Goal: Task Accomplishment & Management: Manage account settings

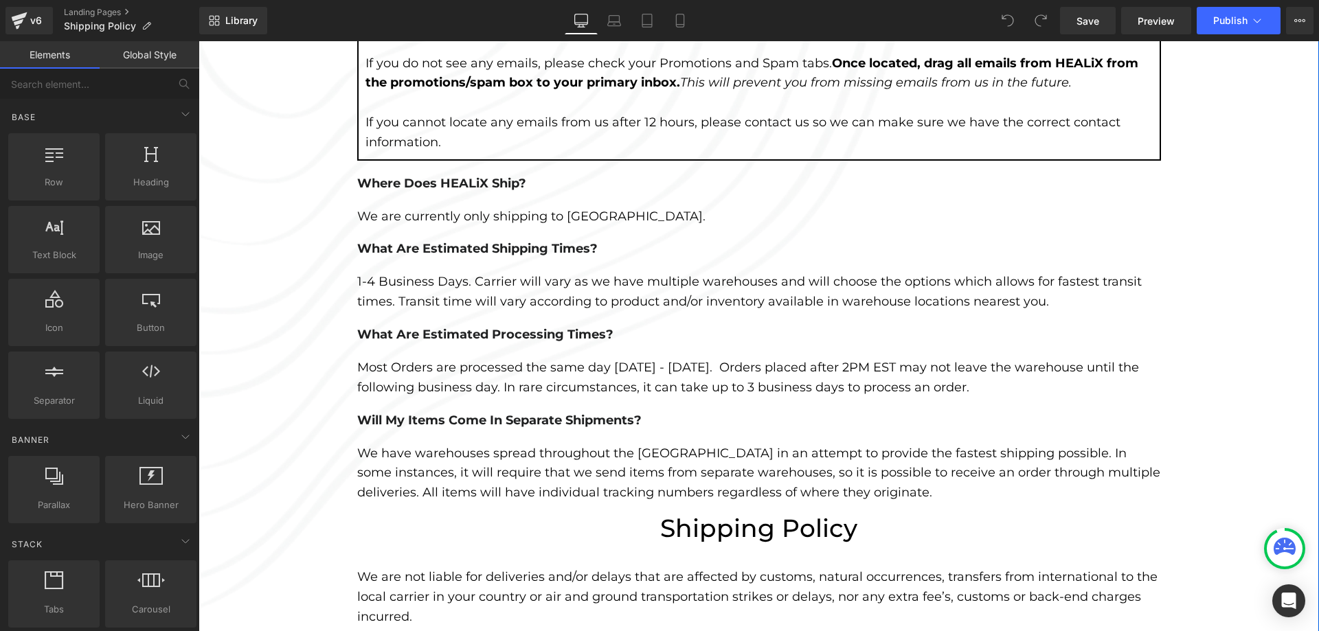
scroll to position [344, 0]
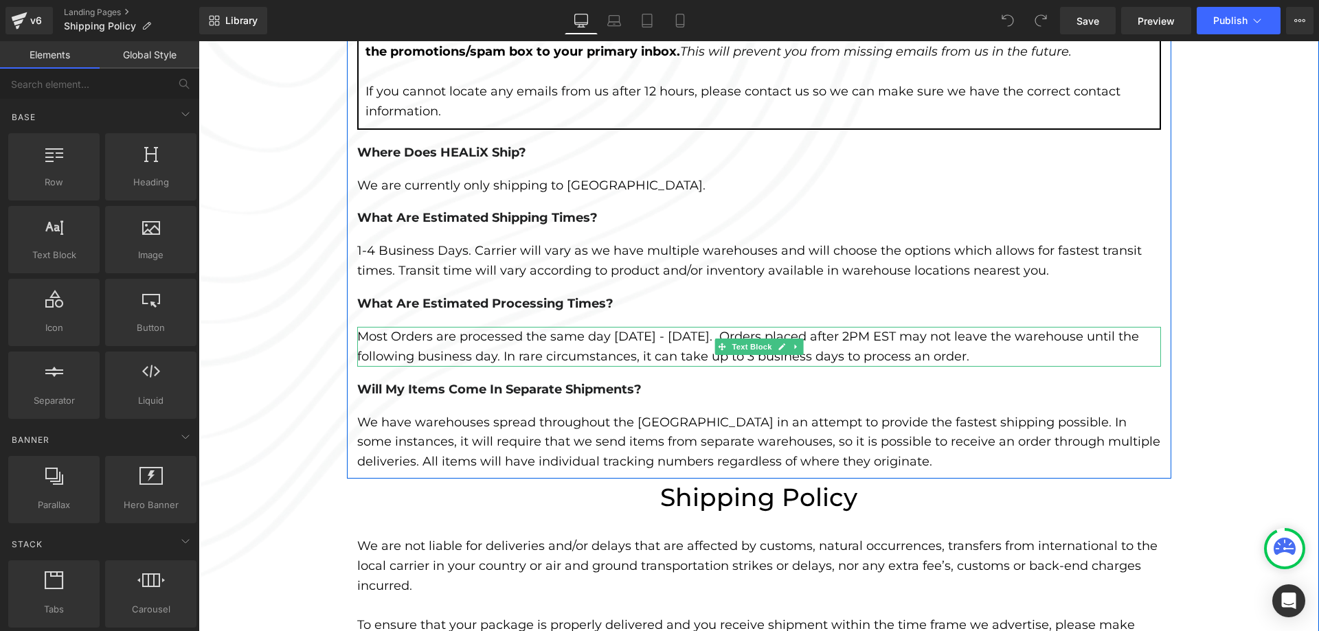
click at [694, 337] on div "Most Orders are processed the same day [DATE] - [DATE]. Orders placed after 2PM…" at bounding box center [759, 347] width 804 height 40
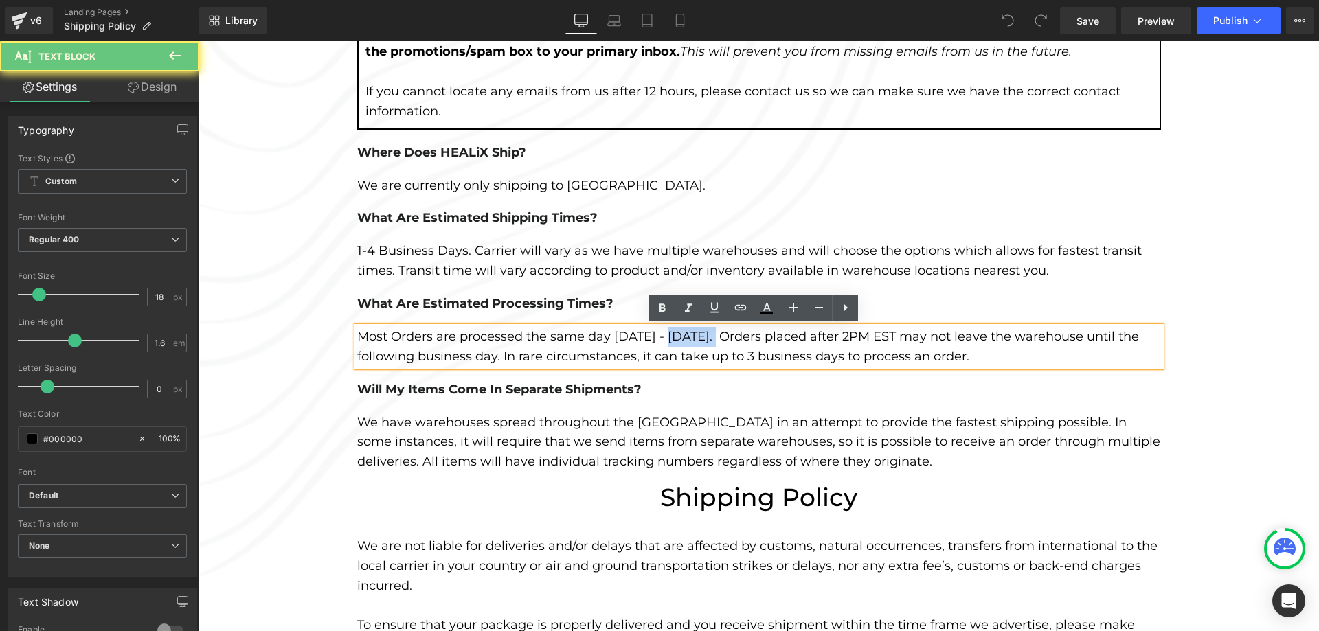
click at [693, 336] on div "Most Orders are processed the same day [DATE] - [DATE]. Orders placed after 2PM…" at bounding box center [759, 347] width 804 height 40
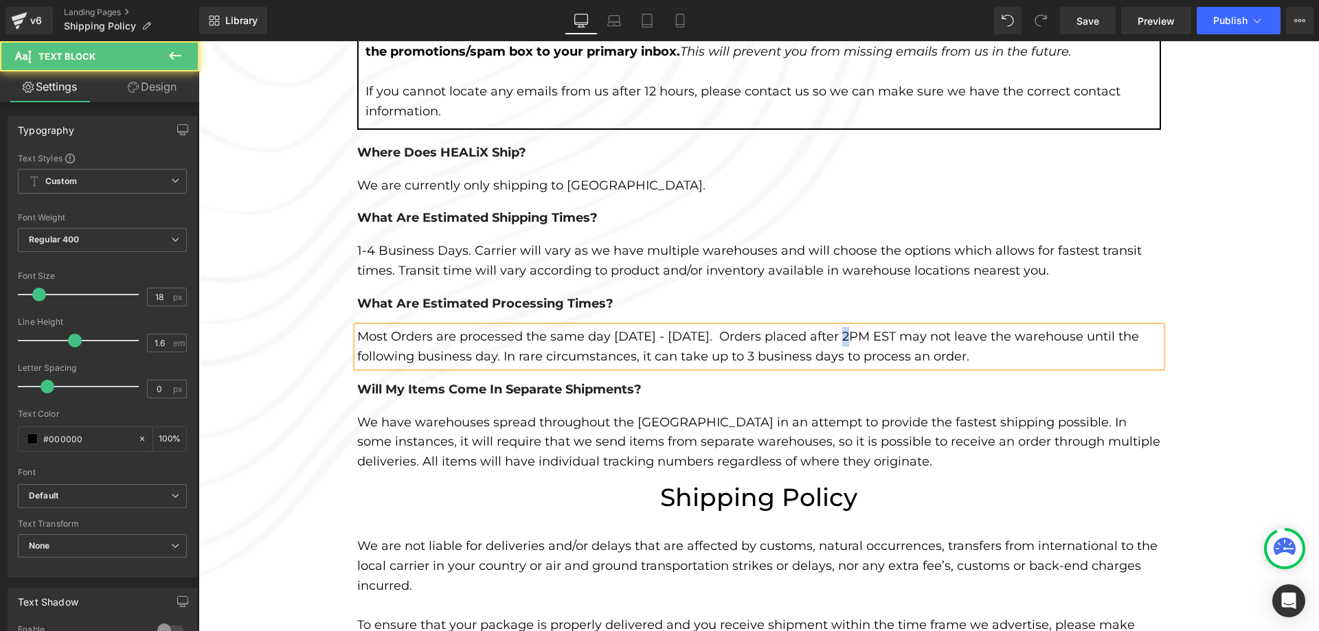
click at [840, 335] on div "Most Orders are processed the same day [DATE] - [DATE]. Orders placed after 2PM…" at bounding box center [759, 347] width 804 height 40
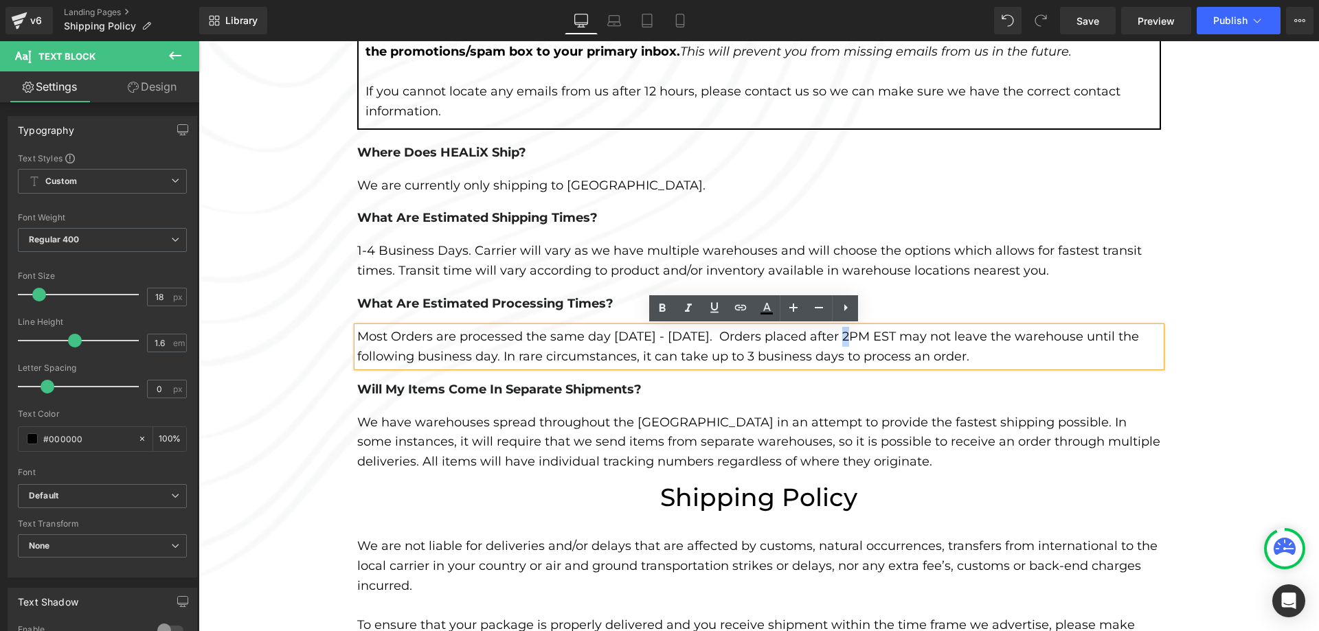
click at [1202, 365] on div "Shipping Information Heading IMPORTANT Heading If you have placed an order, you…" at bounding box center [759, 402] width 1121 height 1035
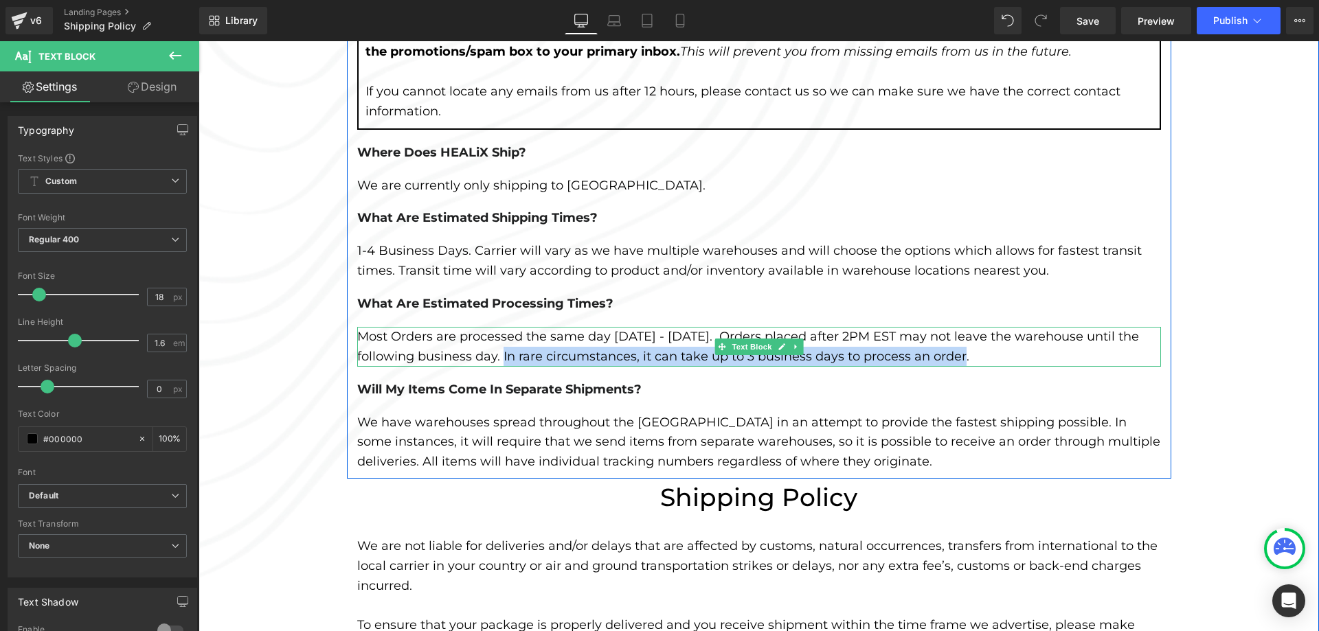
drag, startPoint x: 497, startPoint y: 355, endPoint x: 955, endPoint y: 358, distance: 457.6
click at [955, 358] on div "Most Orders are processed the same day [DATE] - [DATE]. Orders placed after 2PM…" at bounding box center [759, 347] width 804 height 40
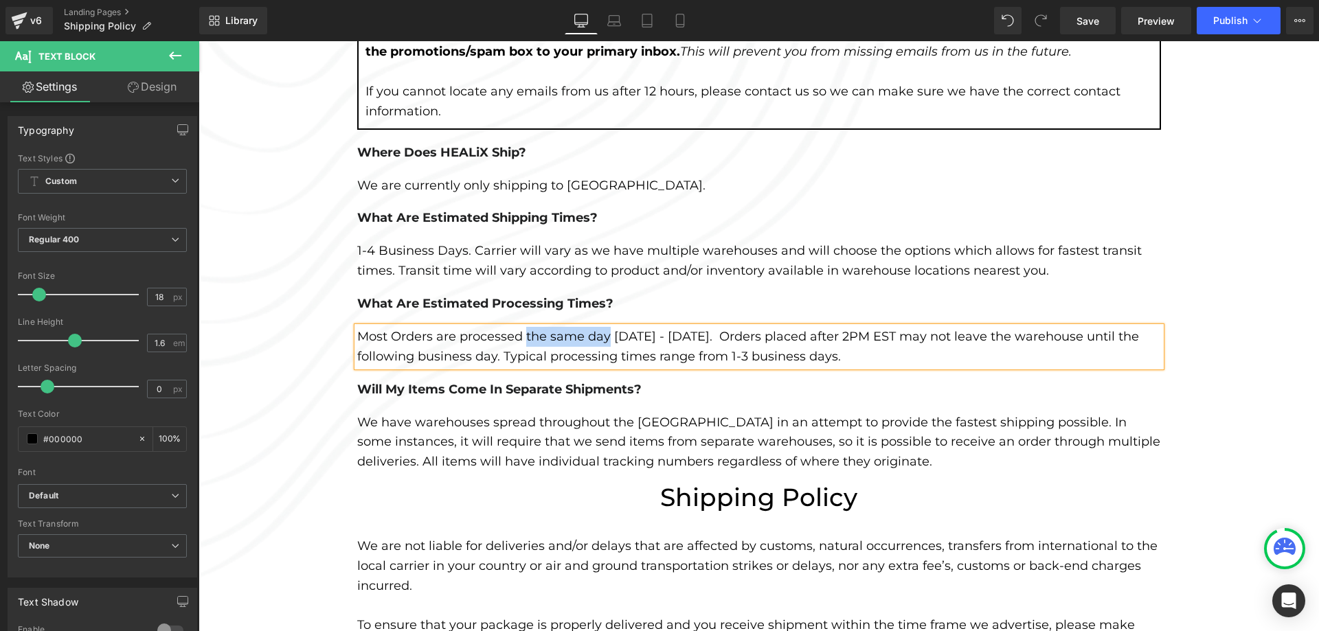
drag, startPoint x: 521, startPoint y: 337, endPoint x: 601, endPoint y: 330, distance: 80.1
click at [601, 330] on div "Most Orders are processed the same day [DATE] - [DATE]. Orders placed after 2PM…" at bounding box center [759, 347] width 804 height 40
click at [1250, 421] on div "Shipping Information Heading IMPORTANT Heading If you have placed an order, you…" at bounding box center [759, 402] width 1121 height 1035
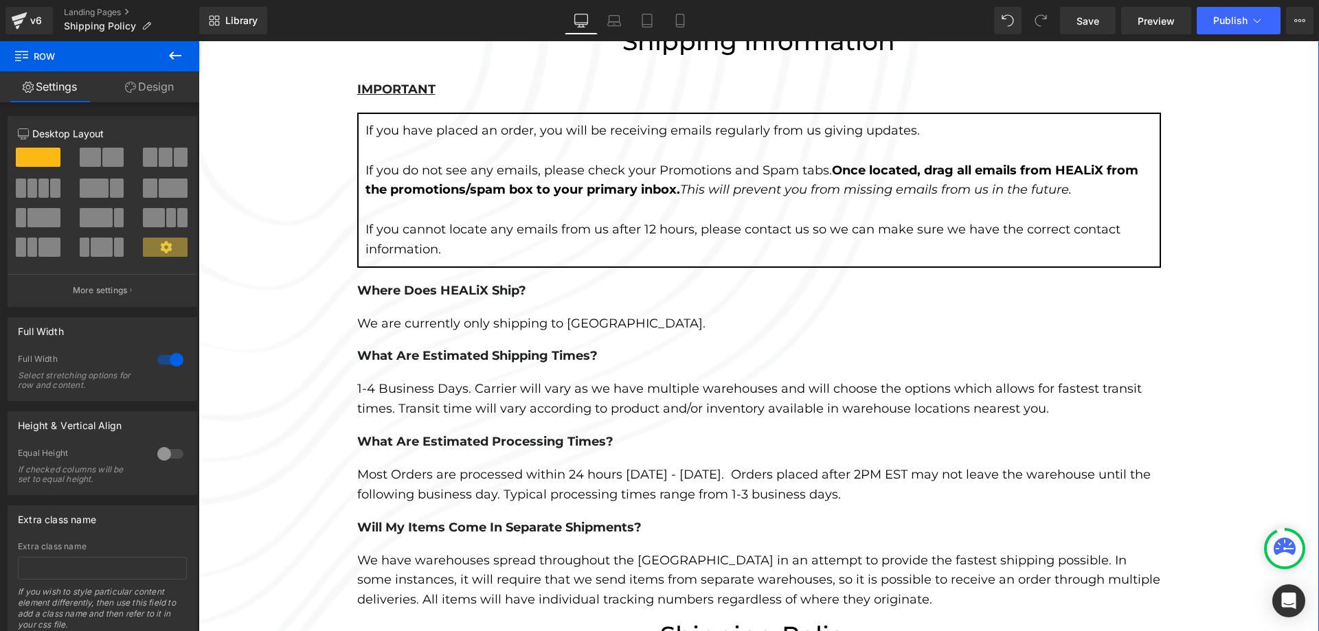
scroll to position [206, 0]
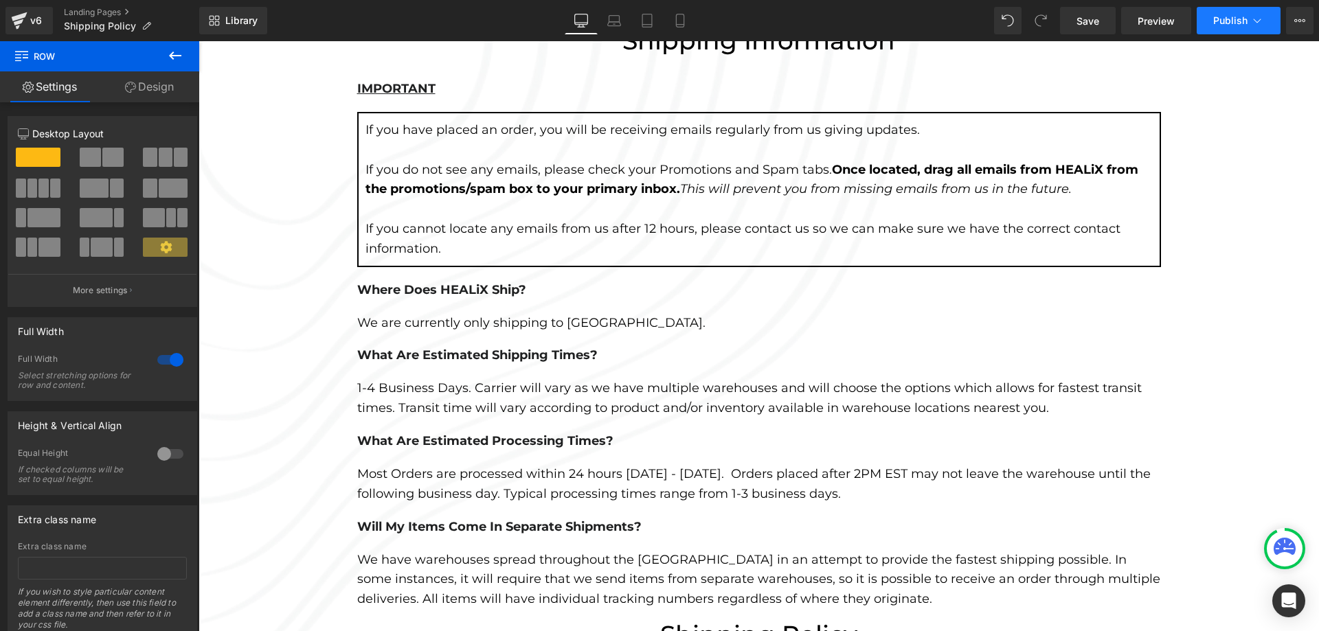
click at [1224, 16] on span "Publish" at bounding box center [1230, 20] width 34 height 11
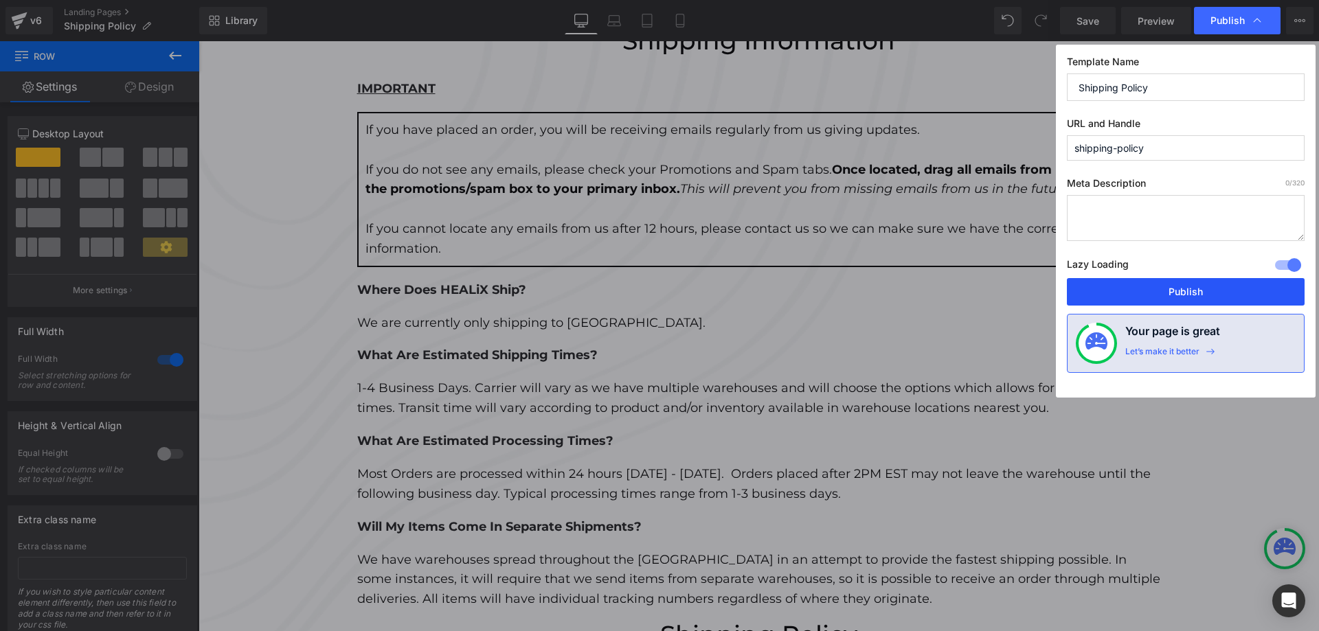
click at [1180, 295] on button "Publish" at bounding box center [1186, 291] width 238 height 27
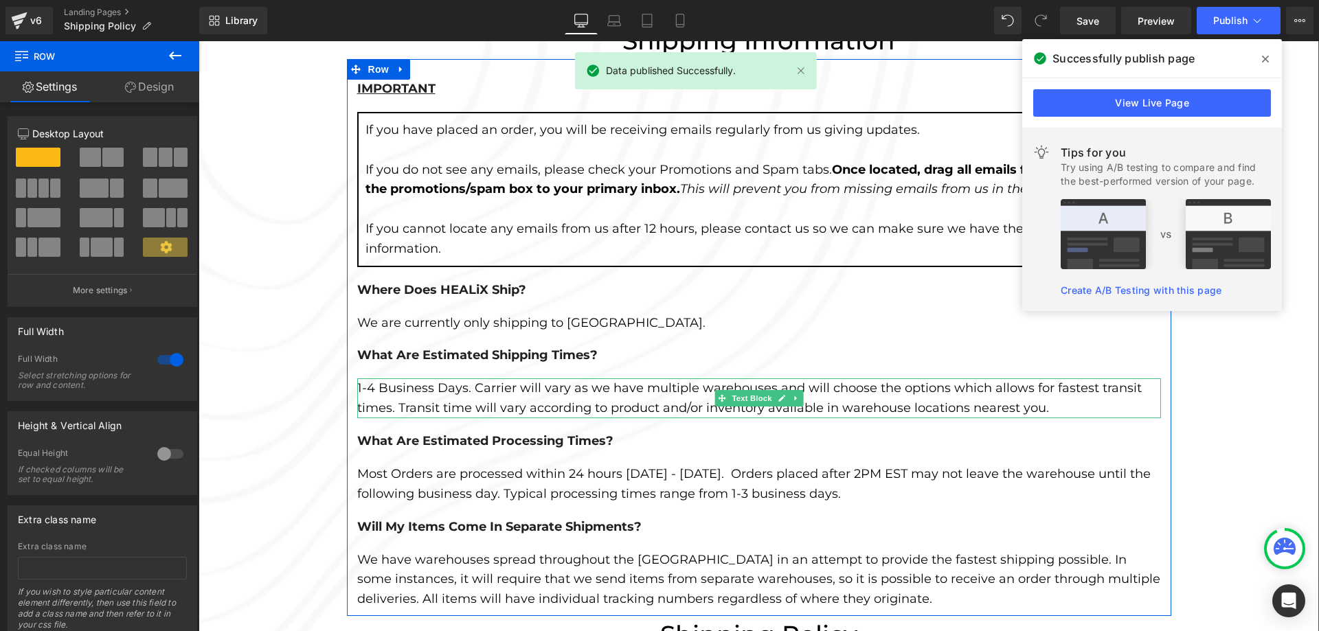
click at [515, 391] on div "1-4 Business Days. Carrier will vary as we have multiple warehouses and will ch…" at bounding box center [759, 399] width 804 height 40
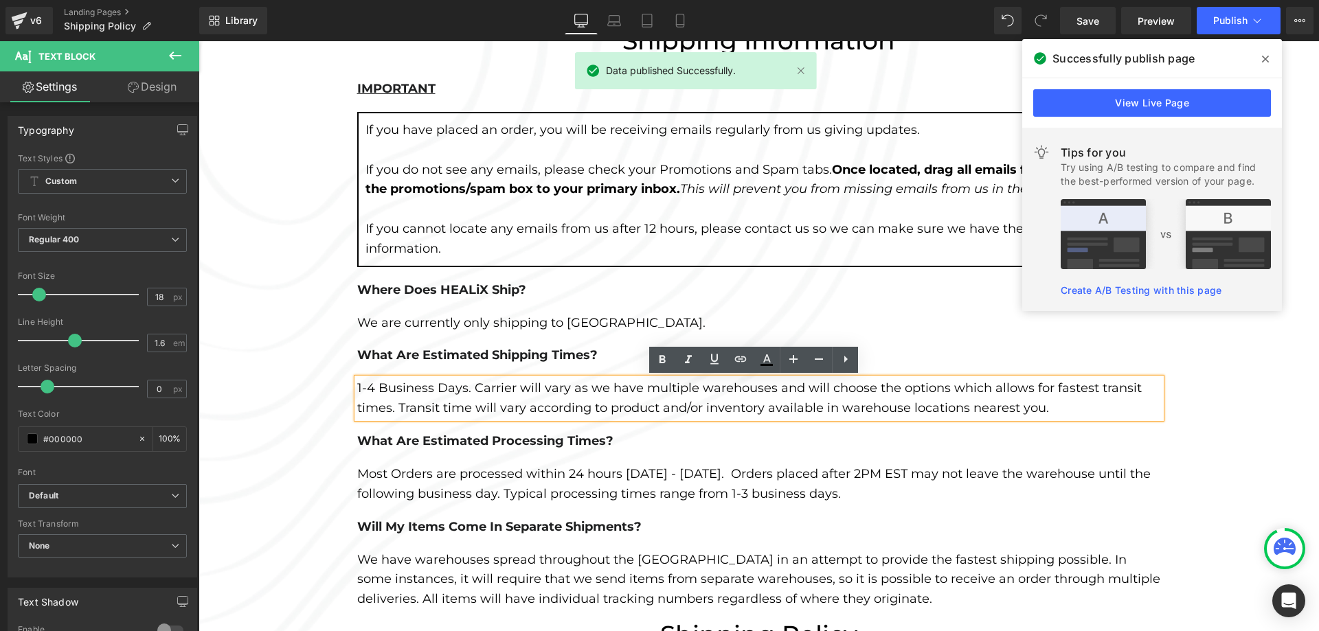
click at [1260, 58] on span at bounding box center [1266, 59] width 22 height 22
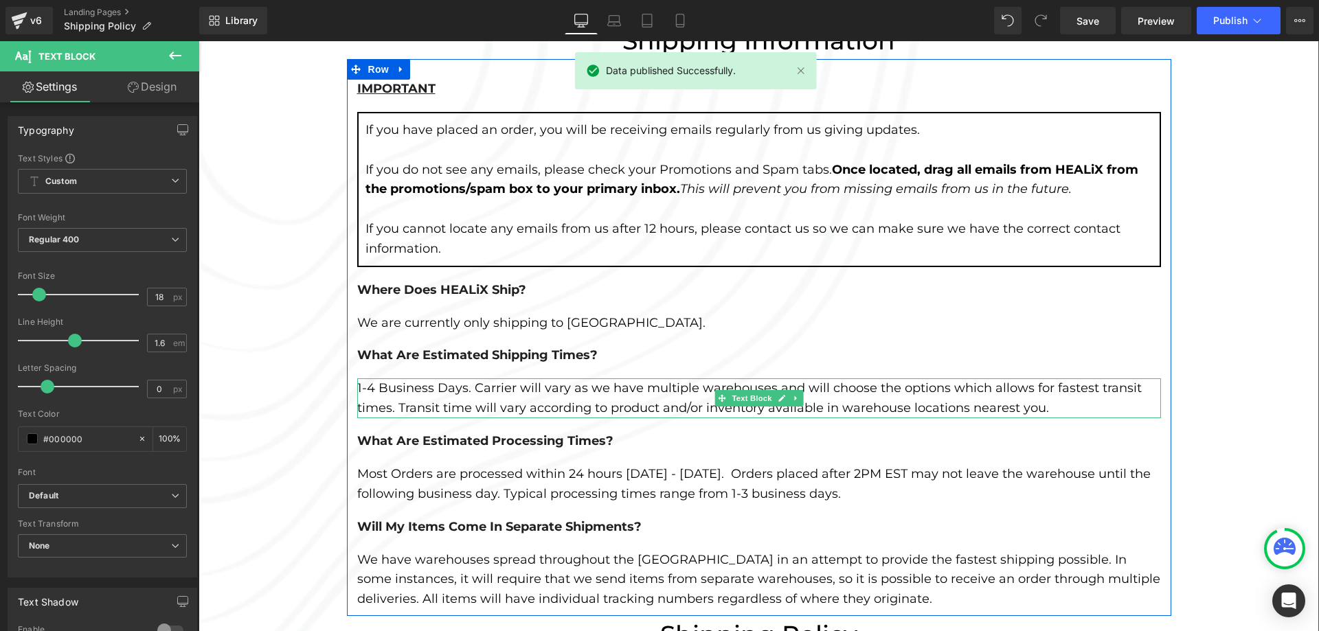
click at [478, 391] on div "1-4 Business Days. Carrier will vary as we have multiple warehouses and will ch…" at bounding box center [759, 399] width 804 height 40
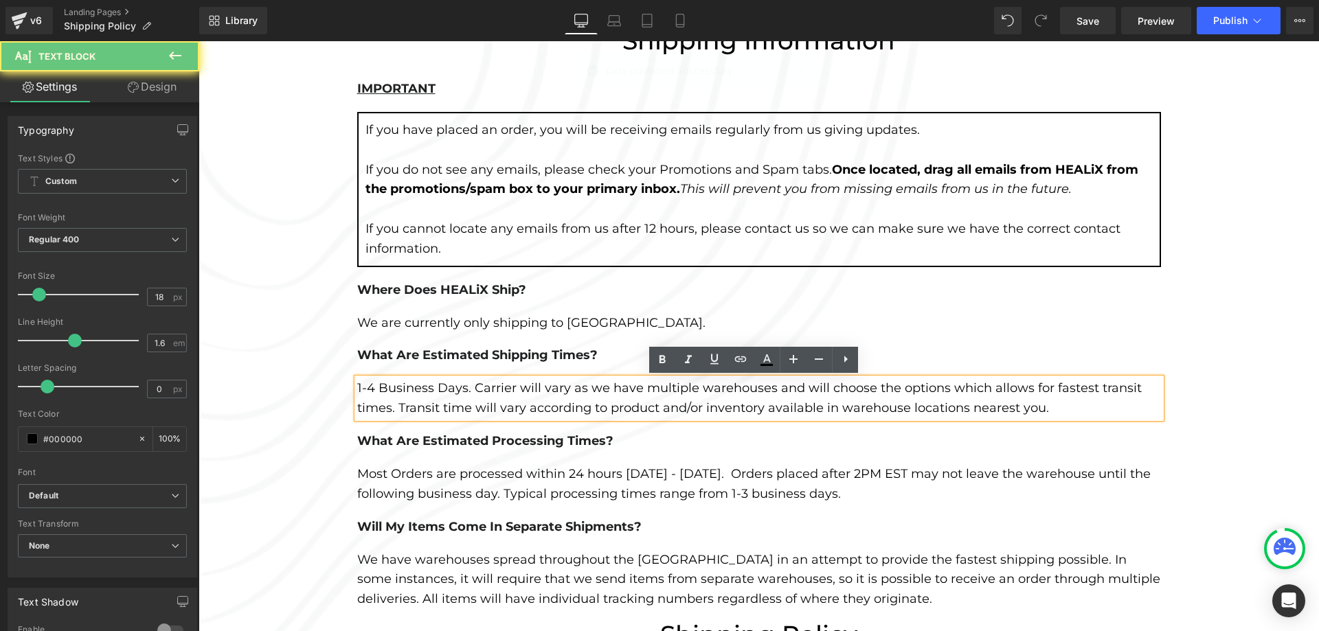
click at [465, 390] on div "1-4 Business Days. Carrier will vary as we have multiple warehouses and will ch…" at bounding box center [759, 399] width 804 height 40
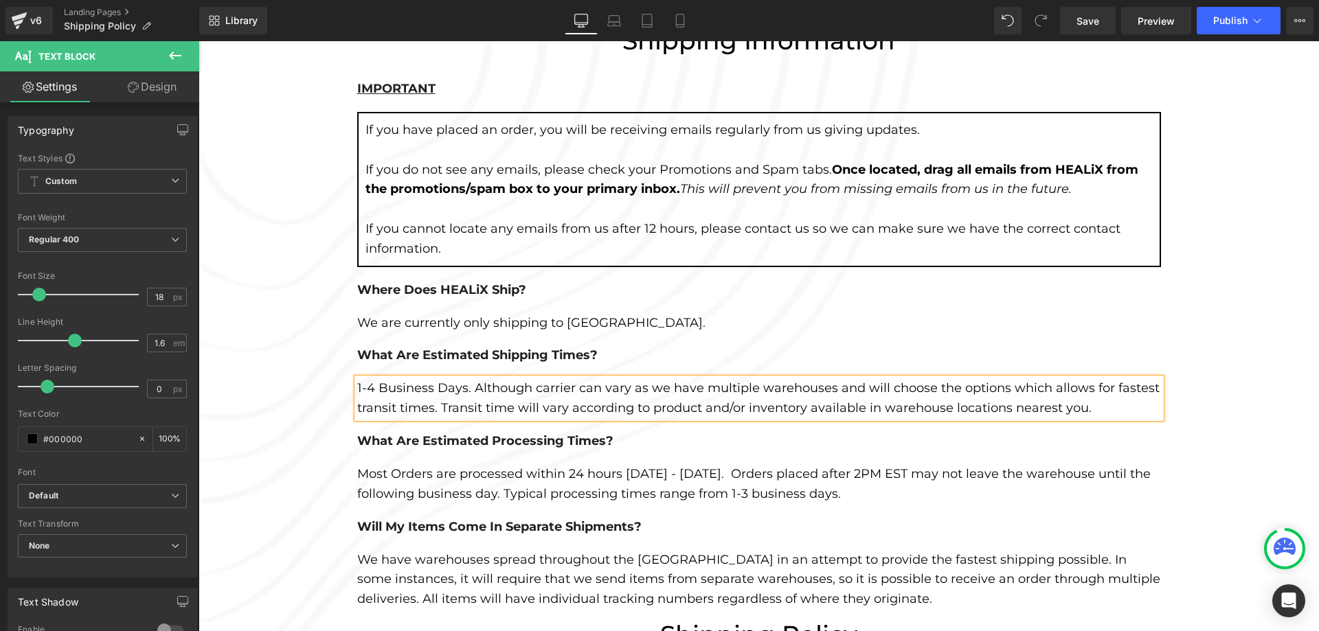
click at [623, 391] on div "1-4 Business Days. Although carrier can vary as we have multiple warehouses and…" at bounding box center [759, 399] width 804 height 40
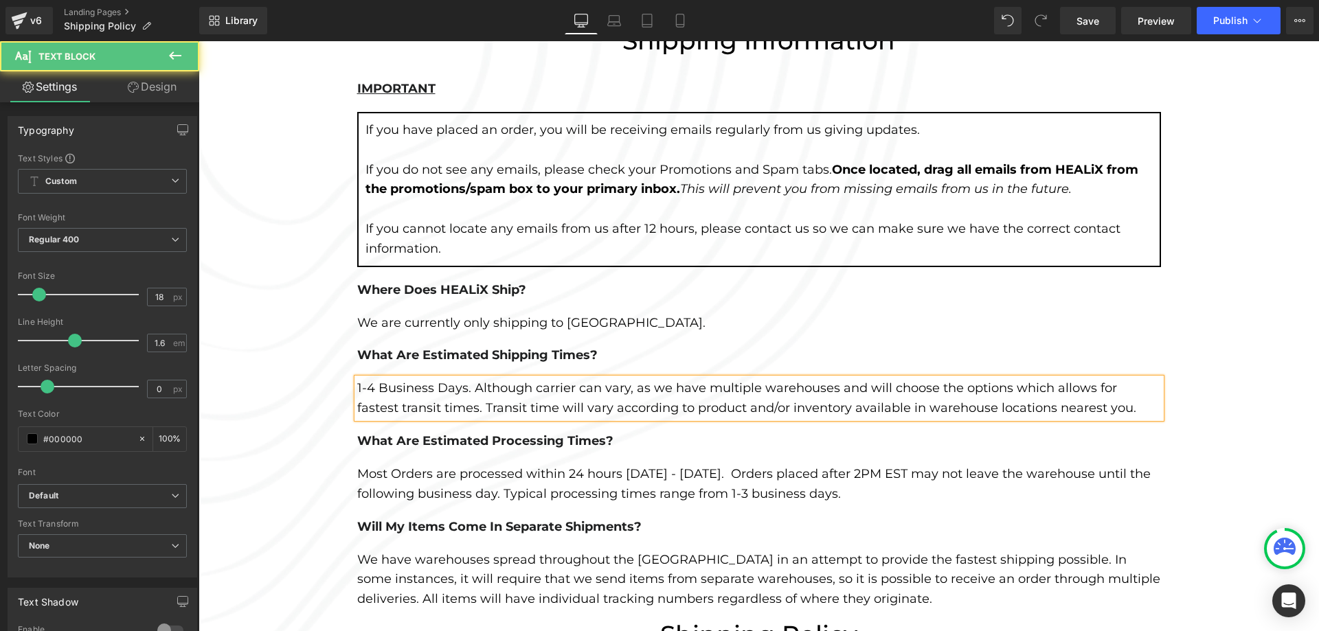
click at [484, 379] on div "1-4 Business Days. Although carrier can vary, as we have multiple warehouses an…" at bounding box center [759, 399] width 804 height 40
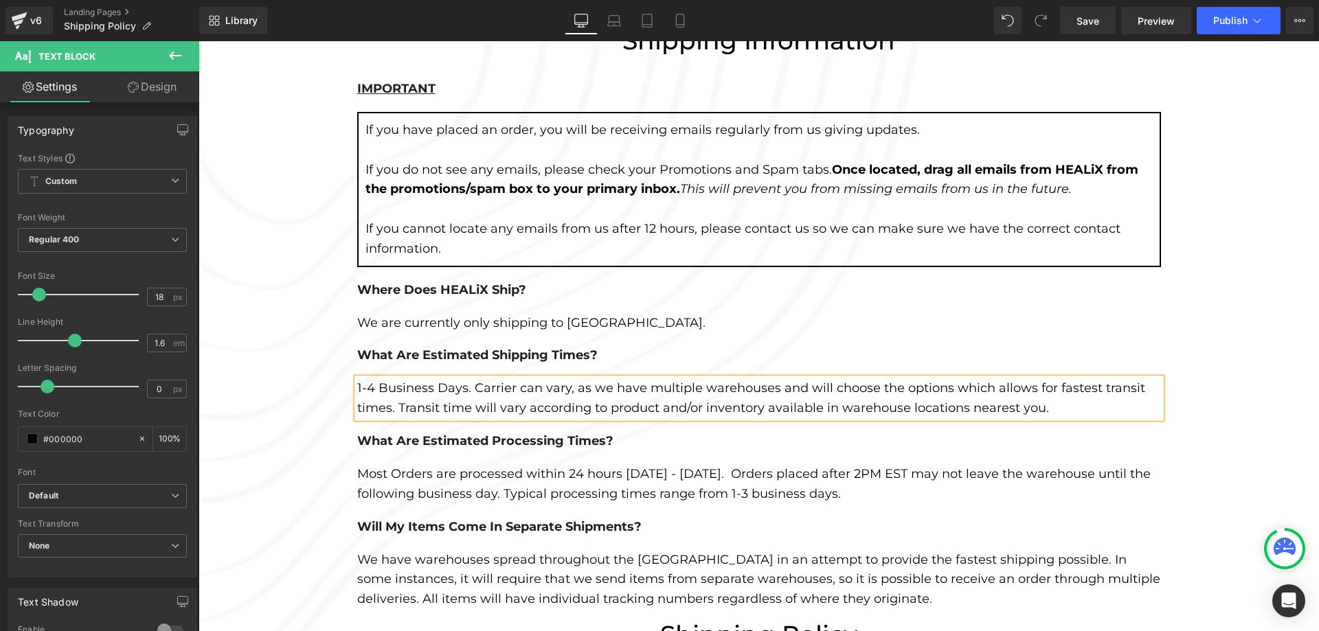
click at [388, 407] on div "1-4 Business Days. Carrier can vary, as we have multiple warehouses and will ch…" at bounding box center [759, 399] width 804 height 40
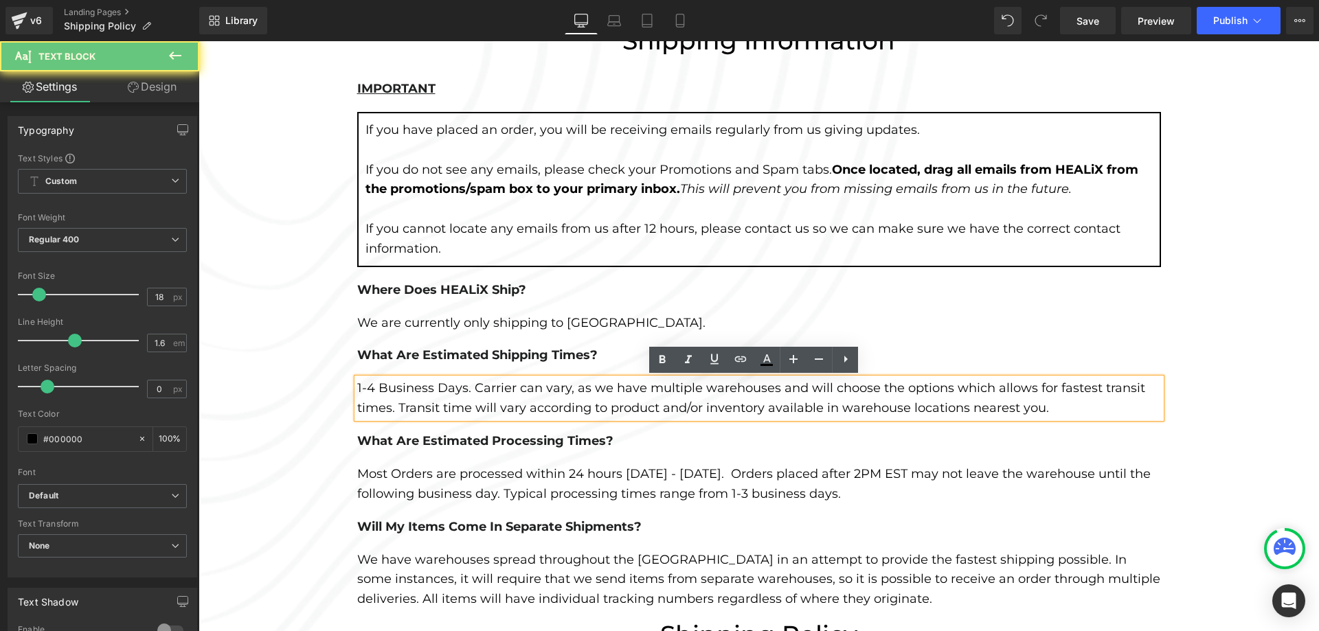
click at [393, 409] on div "1-4 Business Days. Carrier can vary, as we have multiple warehouses and will ch…" at bounding box center [759, 399] width 804 height 40
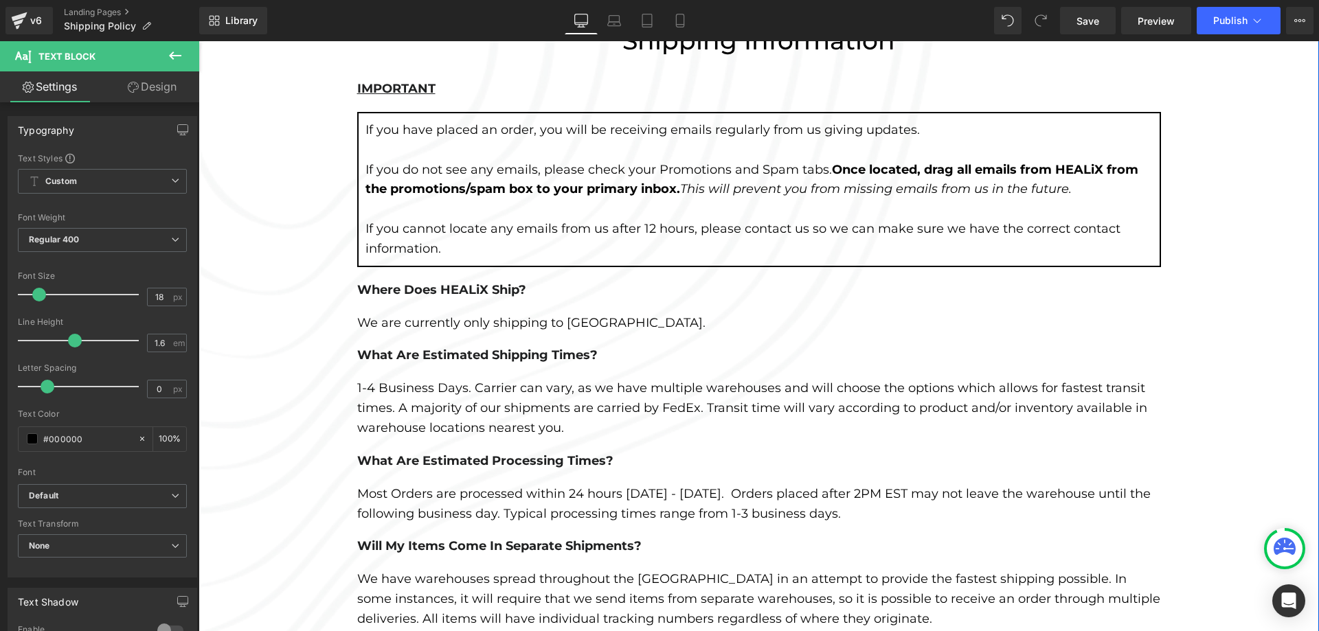
click at [1244, 362] on div "Shipping Information Heading IMPORTANT Heading If you have placed an order, you…" at bounding box center [759, 549] width 1121 height 1055
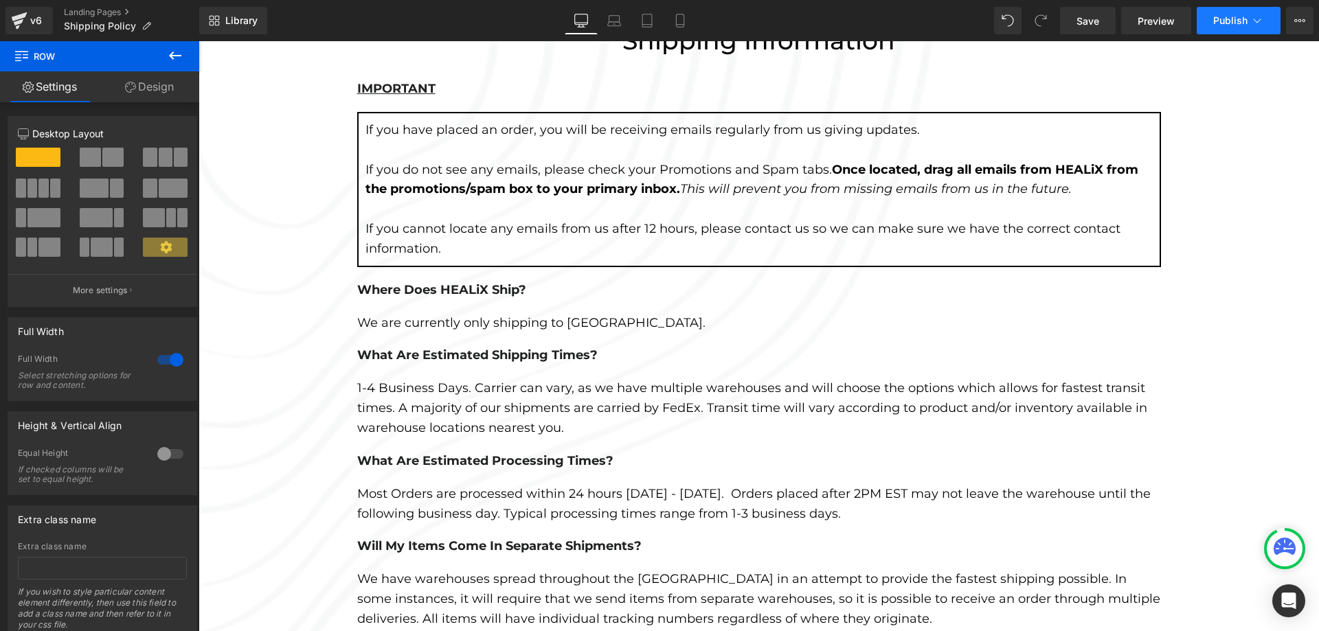
click at [1220, 28] on button "Publish" at bounding box center [1239, 20] width 84 height 27
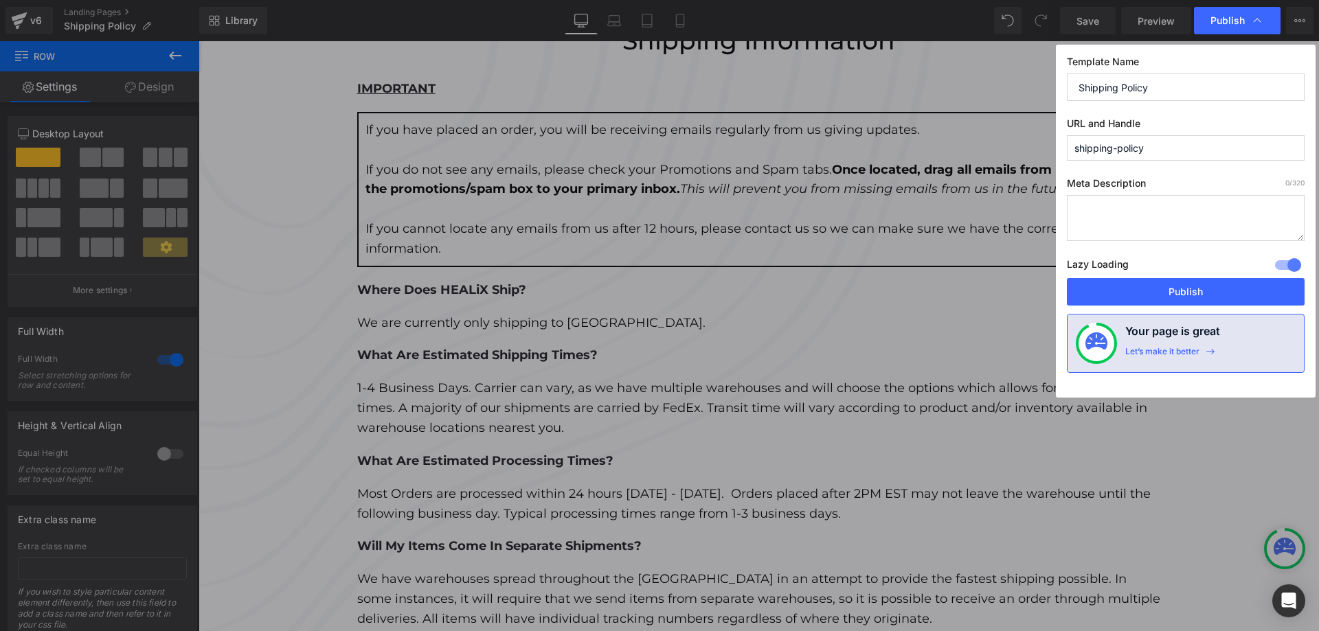
click at [1220, 275] on div "Lazy Loading Build Upgrade plan to unlock" at bounding box center [1186, 267] width 238 height 23
click at [1226, 297] on button "Publish" at bounding box center [1186, 291] width 238 height 27
